Goal: Information Seeking & Learning: Understand process/instructions

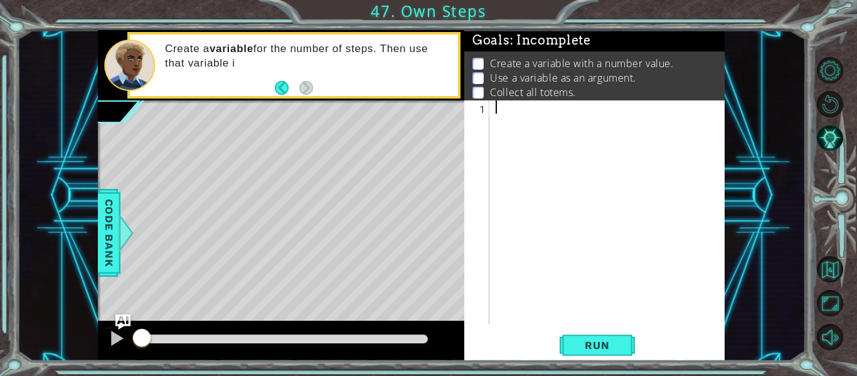
click at [483, 63] on p at bounding box center [477, 64] width 11 height 12
drag, startPoint x: 532, startPoint y: 142, endPoint x: 546, endPoint y: 102, distance: 42.7
click at [546, 124] on div at bounding box center [610, 225] width 235 height 250
click at [536, 117] on div at bounding box center [610, 225] width 235 height 250
drag, startPoint x: 536, startPoint y: 117, endPoint x: 476, endPoint y: 91, distance: 64.9
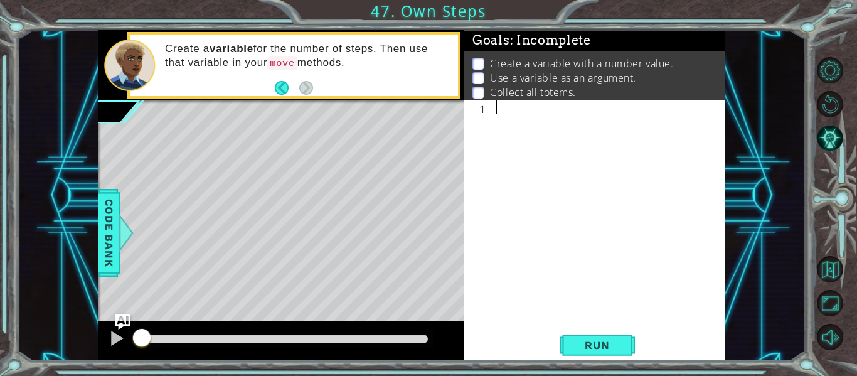
click at [523, 108] on div at bounding box center [610, 225] width 235 height 250
drag, startPoint x: 165, startPoint y: 50, endPoint x: 298, endPoint y: 79, distance: 136.1
click at [340, 64] on p "Create a variable for the number of steps. Then use that variable in your move …" at bounding box center [307, 56] width 284 height 28
click at [286, 84] on button "Back" at bounding box center [287, 88] width 24 height 14
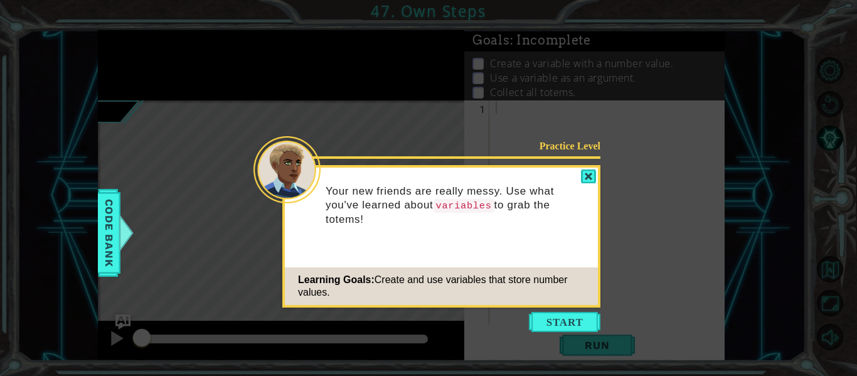
drag, startPoint x: 325, startPoint y: 191, endPoint x: 512, endPoint y: 208, distance: 187.7
click at [553, 218] on div "Your new friends are really messy. Use what you've learned about variables to g…" at bounding box center [441, 211] width 313 height 78
